Goal: Task Accomplishment & Management: Use online tool/utility

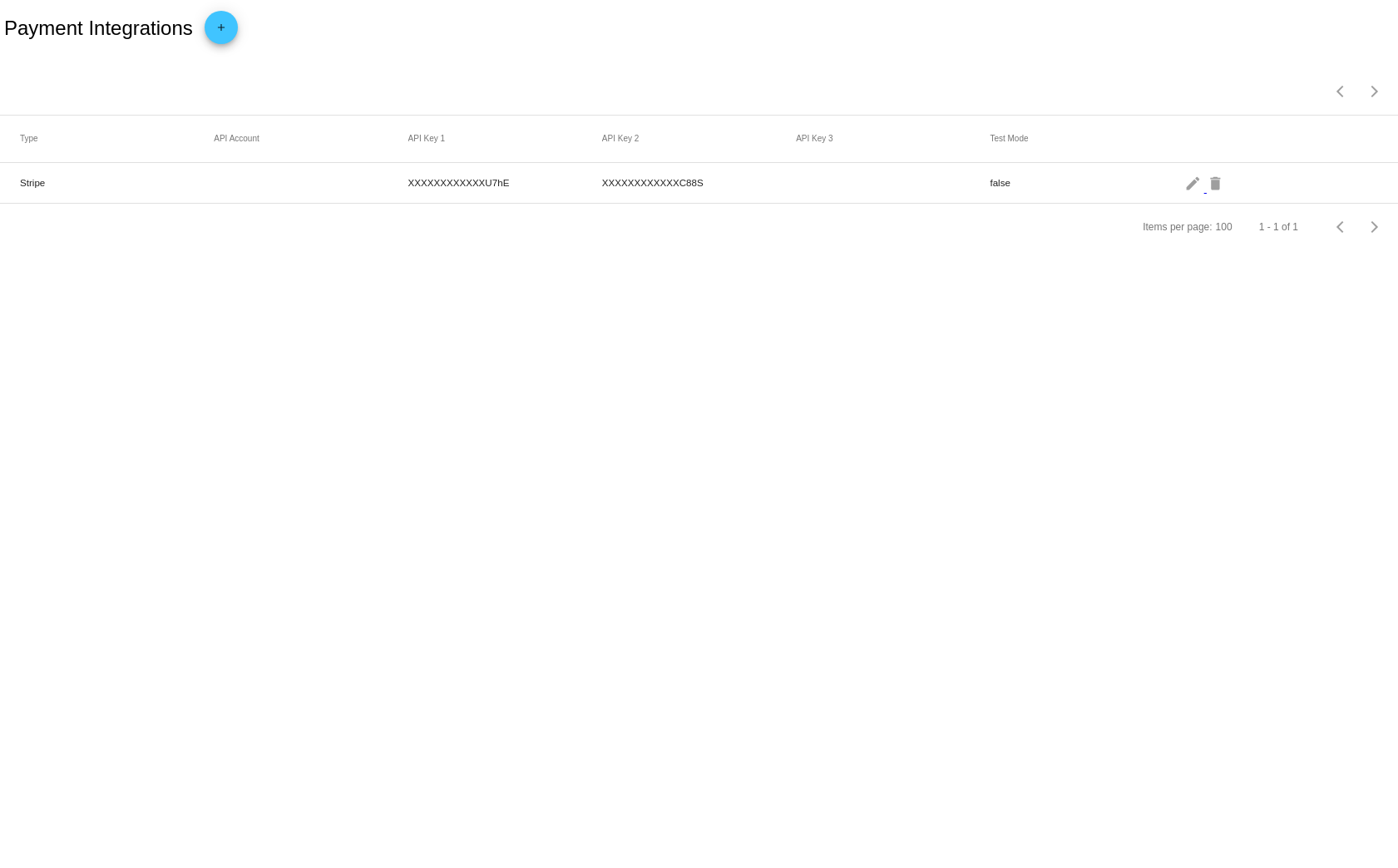
click at [201, 180] on mat-cell "Stripe" at bounding box center [116, 183] width 194 height 20
click at [459, 183] on mat-cell "XXXXXXXXXXXXU7hE" at bounding box center [505, 183] width 194 height 20
click at [457, 183] on mat-cell "XXXXXXXXXXXXU7hE" at bounding box center [505, 183] width 194 height 20
click at [1188, 183] on mat-icon "edit" at bounding box center [1194, 183] width 20 height 26
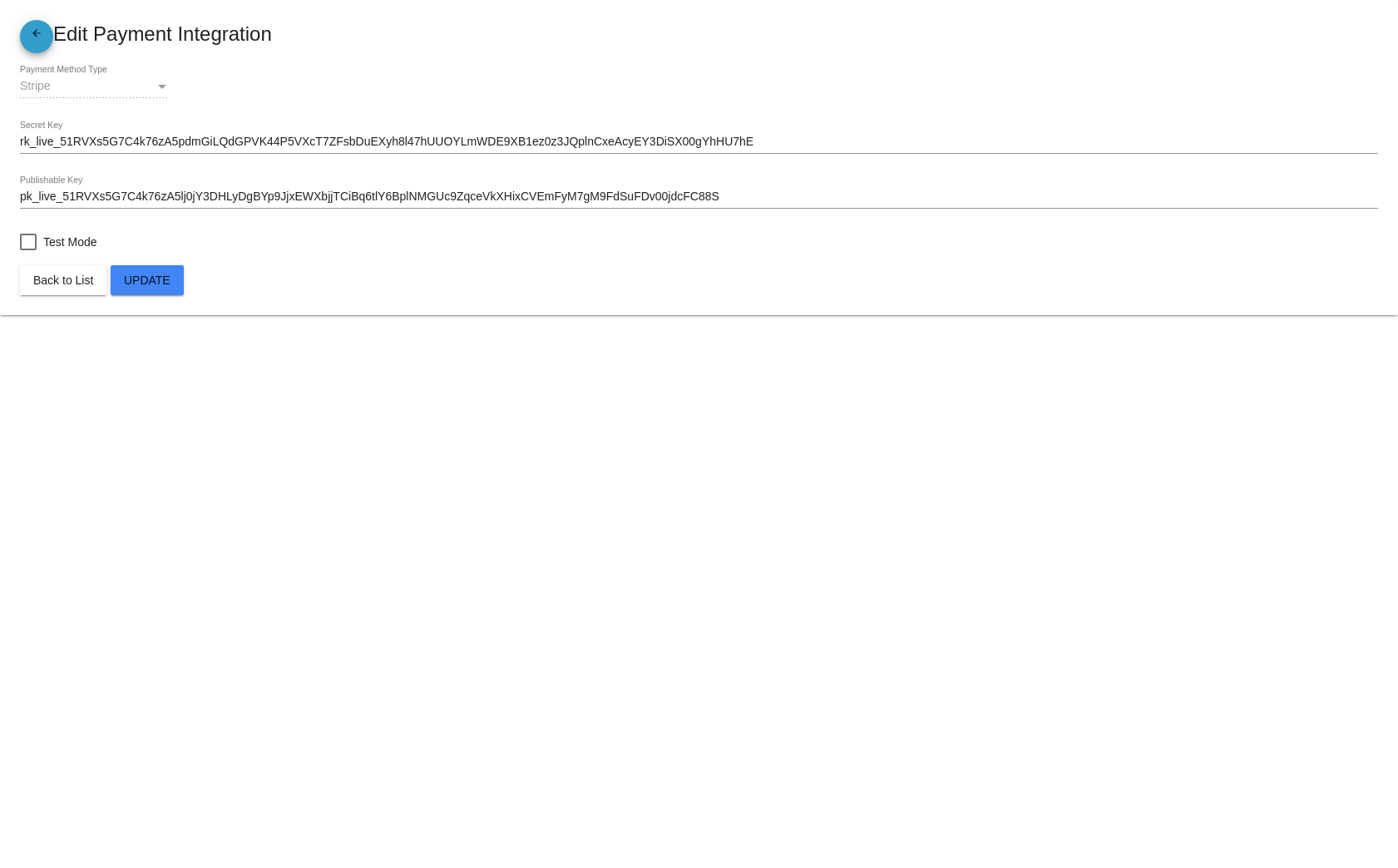
click at [34, 36] on mat-icon "arrow_back" at bounding box center [36, 36] width 20 height 20
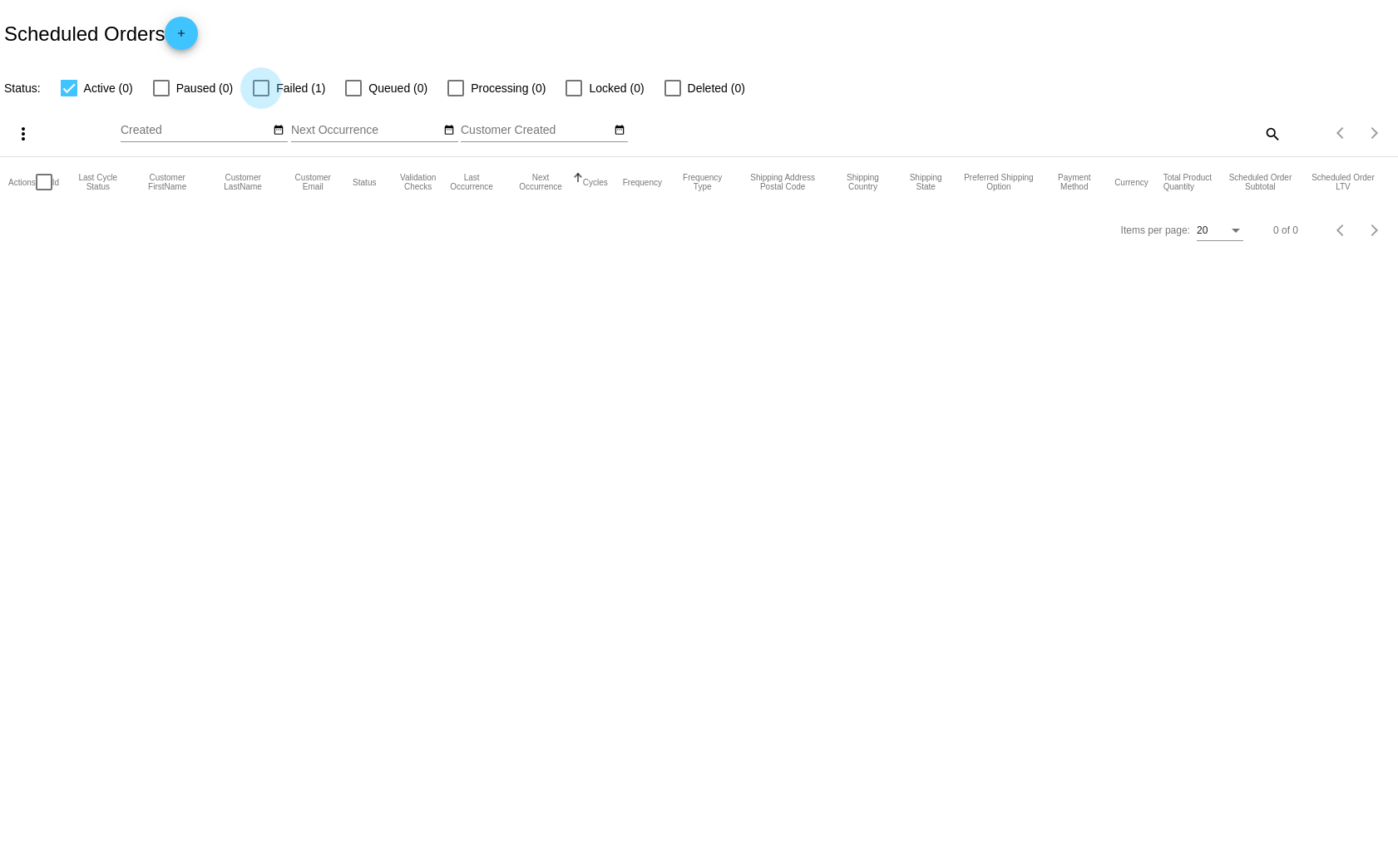
click at [260, 94] on div at bounding box center [261, 88] width 17 height 17
click at [261, 97] on input "Failed (1)" at bounding box center [261, 97] width 1 height 1
checkbox input "true"
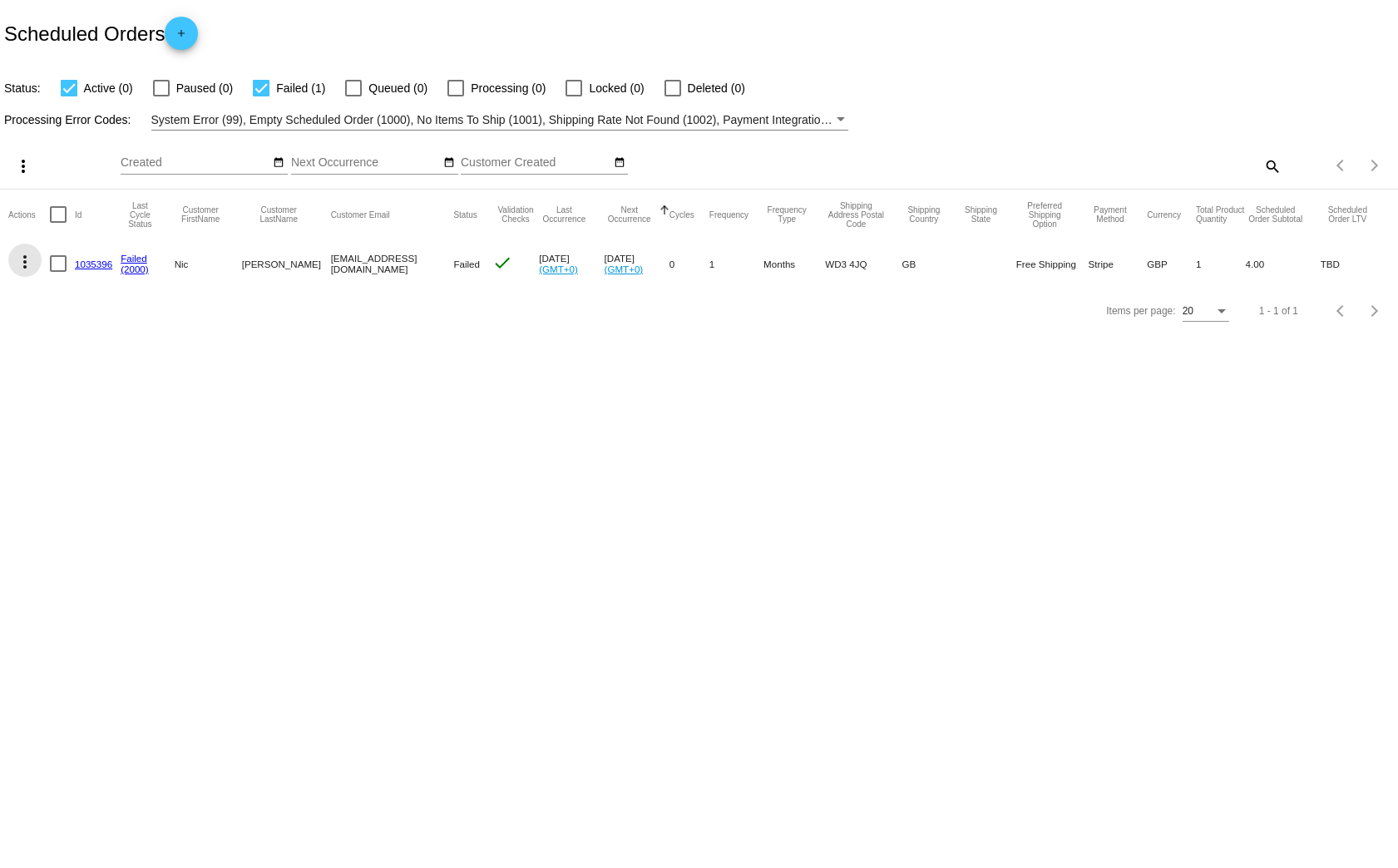
click at [27, 268] on mat-icon "more_vert" at bounding box center [24, 262] width 20 height 20
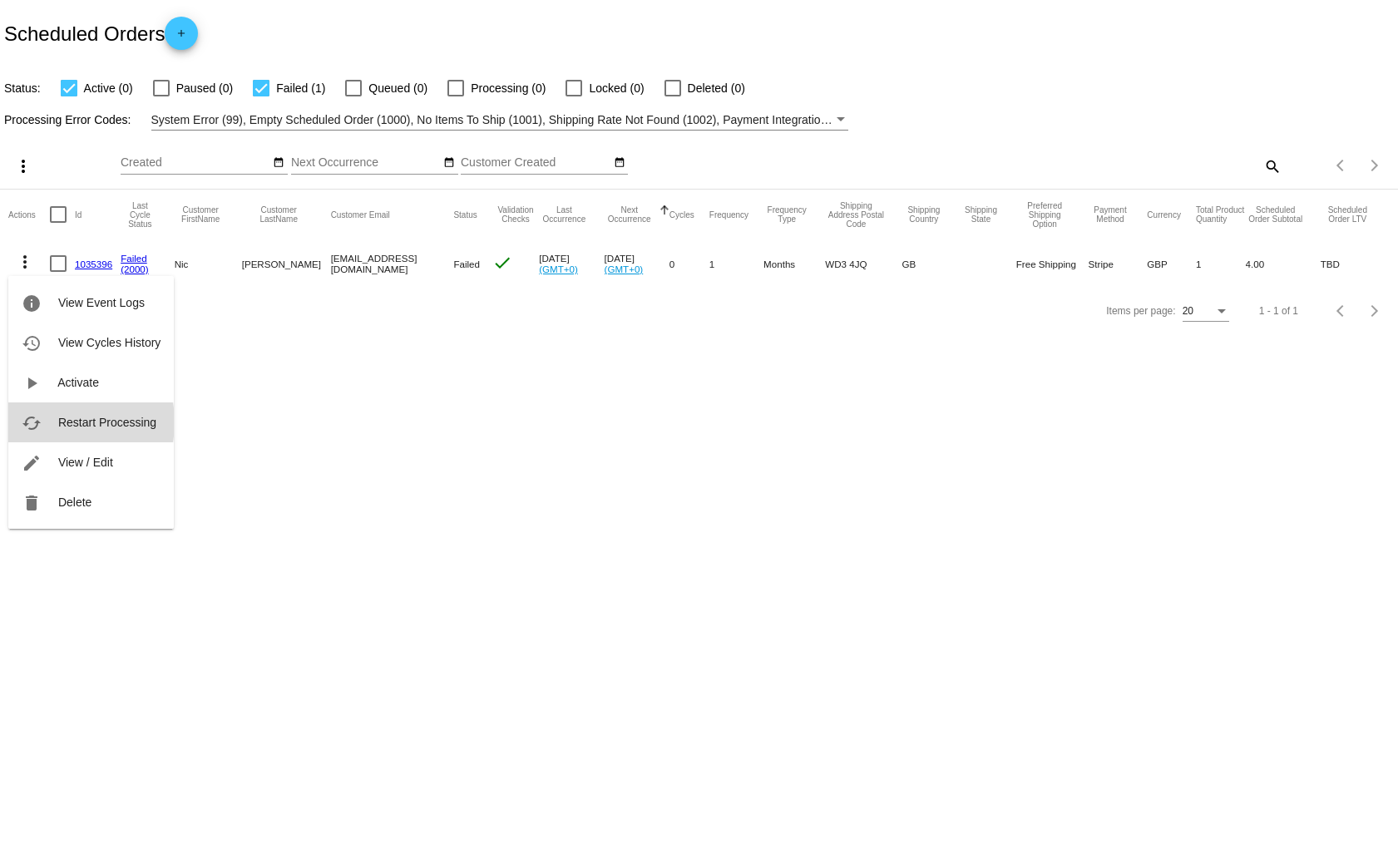
click at [62, 423] on span "Restart Processing" at bounding box center [107, 422] width 98 height 13
